Goal: Task Accomplishment & Management: Use online tool/utility

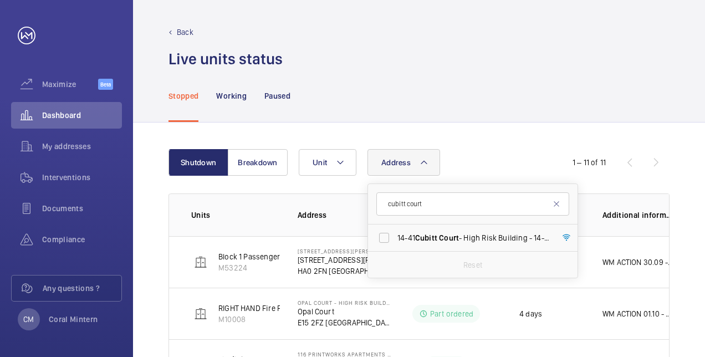
scroll to position [116, 0]
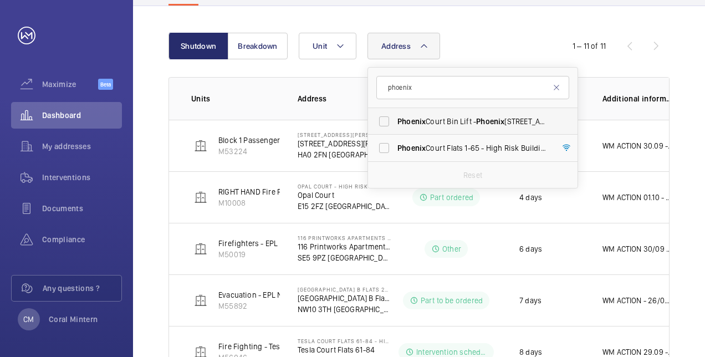
type input "phoenix"
click at [481, 122] on span "Phoenix" at bounding box center [490, 121] width 28 height 9
click at [395, 122] on input "Phoenix Court Bin Lift - [STREET_ADDRESS]" at bounding box center [384, 121] width 22 height 22
checkbox input "true"
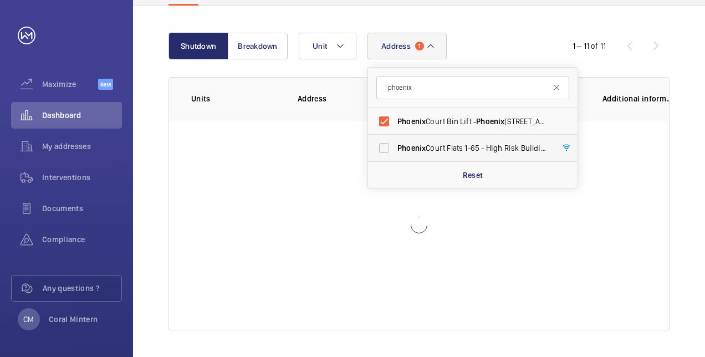
click at [482, 157] on label "[GEOGRAPHIC_DATA] Flats [STREET_ADDRESS]" at bounding box center [464, 148] width 193 height 27
click at [395, 157] on input "[GEOGRAPHIC_DATA] Flats [STREET_ADDRESS]" at bounding box center [384, 148] width 22 height 22
click at [404, 139] on label "[GEOGRAPHIC_DATA] Flats [STREET_ADDRESS]" at bounding box center [464, 148] width 193 height 27
click at [395, 139] on input "[GEOGRAPHIC_DATA] Flats [STREET_ADDRESS]" at bounding box center [384, 148] width 22 height 22
checkbox input "false"
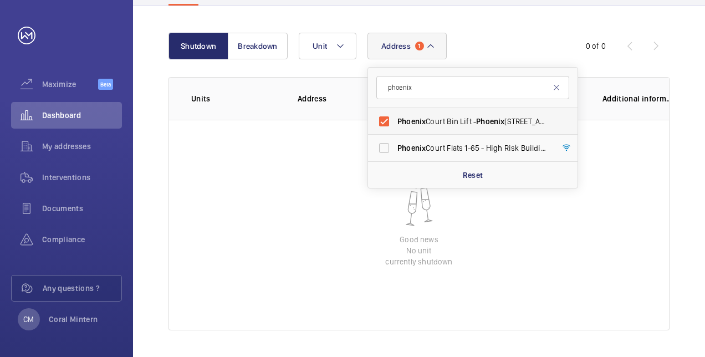
click at [416, 125] on span "Phoenix Court Bin Lift - [STREET_ADDRESS]" at bounding box center [474, 121] width 153 height 11
click at [395, 125] on input "Phoenix Court Bin Lift - [STREET_ADDRESS]" at bounding box center [384, 121] width 22 height 22
checkbox input "false"
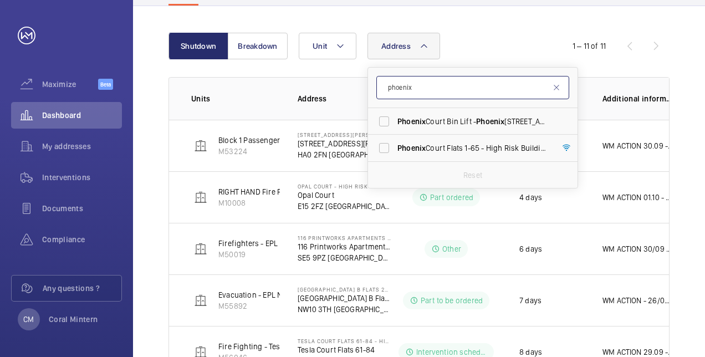
drag, startPoint x: 424, startPoint y: 82, endPoint x: 384, endPoint y: 79, distance: 40.0
click at [384, 79] on input "phoenix" at bounding box center [473, 87] width 193 height 23
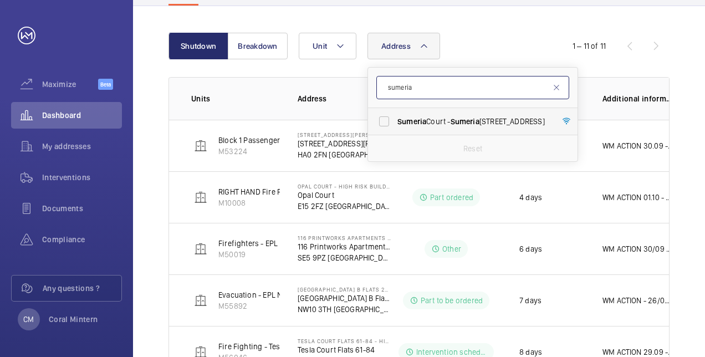
type input "sumeria"
click at [420, 124] on span "Sumeria" at bounding box center [412, 121] width 29 height 9
click at [395, 124] on input "[STREET_ADDRESS]" at bounding box center [384, 121] width 22 height 22
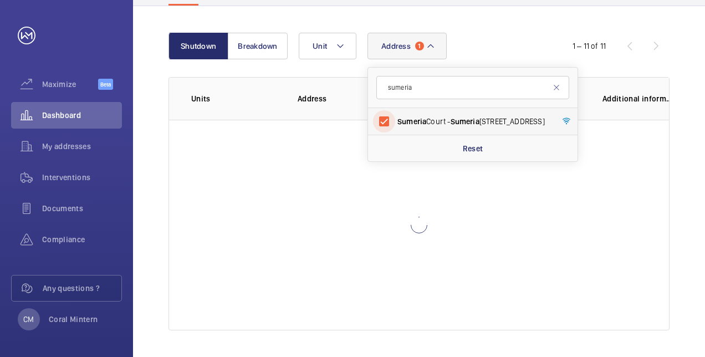
scroll to position [61, 0]
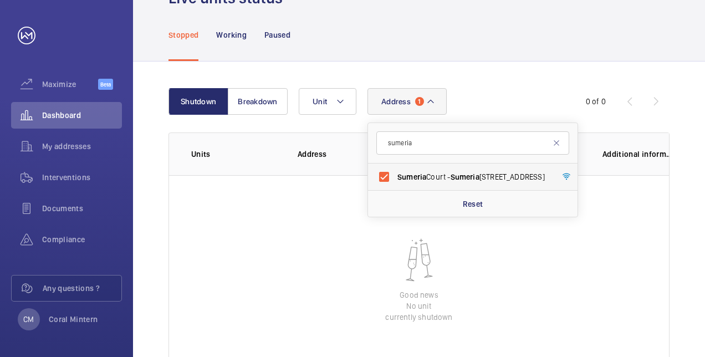
click at [421, 171] on span "[STREET_ADDRESS]" at bounding box center [474, 176] width 153 height 11
click at [395, 171] on input "[STREET_ADDRESS]" at bounding box center [384, 177] width 22 height 22
checkbox input "false"
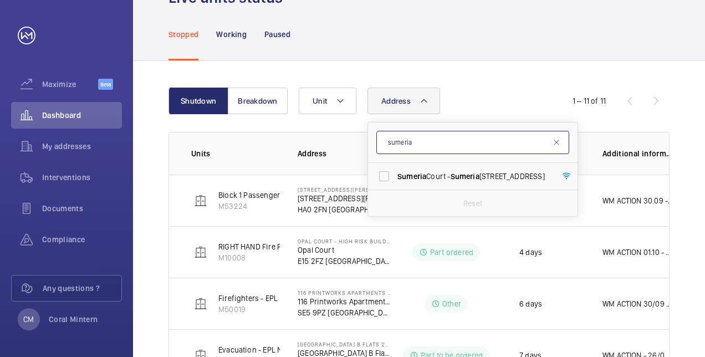
scroll to position [61, 0]
drag, startPoint x: 421, startPoint y: 148, endPoint x: 382, endPoint y: 140, distance: 40.2
click at [382, 140] on input "sumeria" at bounding box center [473, 142] width 193 height 23
type input "[PERSON_NAME]"
click at [458, 183] on label "[PERSON_NAME] House - [PERSON_NAME][GEOGRAPHIC_DATA]" at bounding box center [464, 177] width 193 height 27
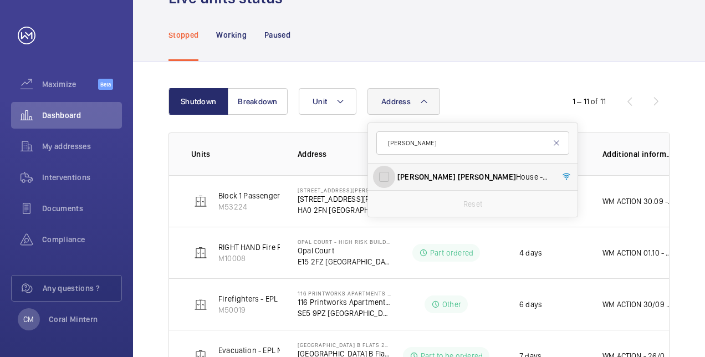
click at [395, 183] on input "[PERSON_NAME] House - [PERSON_NAME][GEOGRAPHIC_DATA]" at bounding box center [384, 177] width 22 height 22
checkbox input "true"
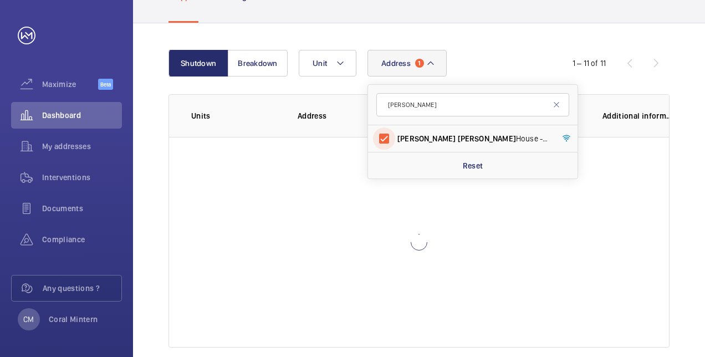
scroll to position [116, 0]
